Goal: Transaction & Acquisition: Purchase product/service

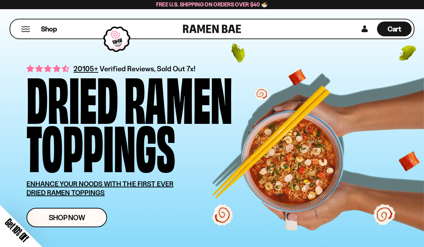
click at [252, 11] on div "Close dialog FREE SHIPPING FOR ALL US ORDERS OVER $40+ Email CONTINUE ******" at bounding box center [212, 123] width 424 height 247
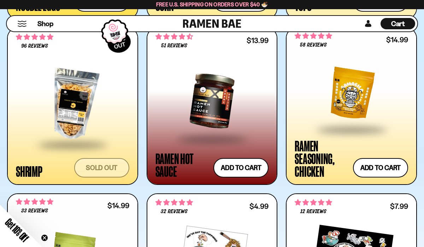
scroll to position [1186, 0]
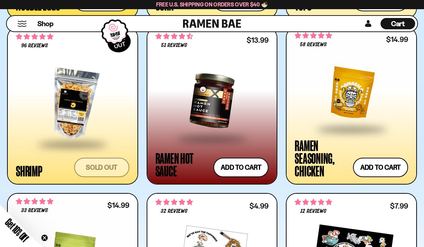
click at [235, 76] on div at bounding box center [211, 101] width 113 height 75
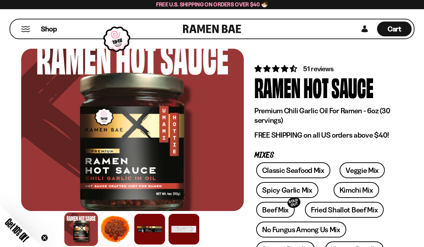
click at [119, 225] on div at bounding box center [116, 230] width 34 height 34
